Goal: Find specific page/section: Find specific page/section

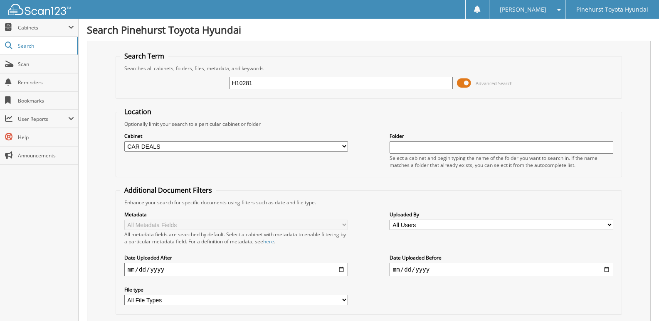
click at [278, 84] on input "H10281" at bounding box center [341, 83] width 224 height 12
type input "T22980"
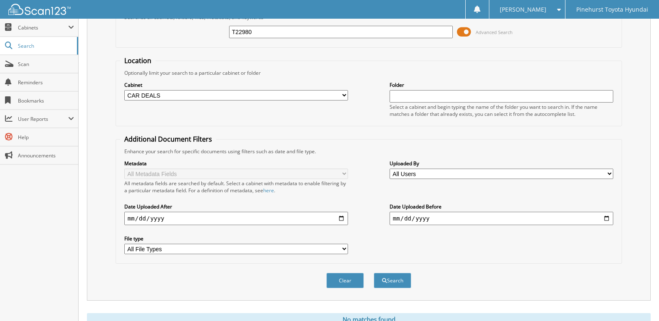
scroll to position [85, 0]
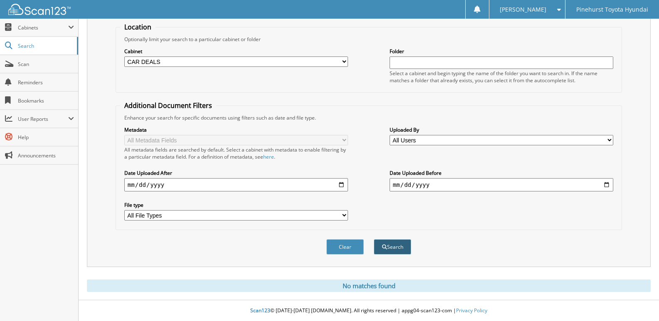
click at [396, 251] on button "Search" at bounding box center [391, 246] width 37 height 15
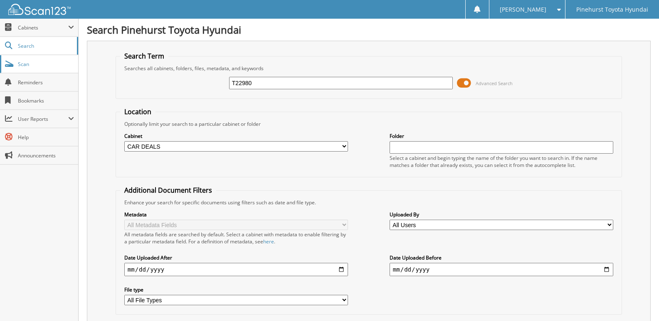
click at [25, 62] on span "Scan" at bounding box center [46, 64] width 56 height 7
